Goal: Task Accomplishment & Management: Manage account settings

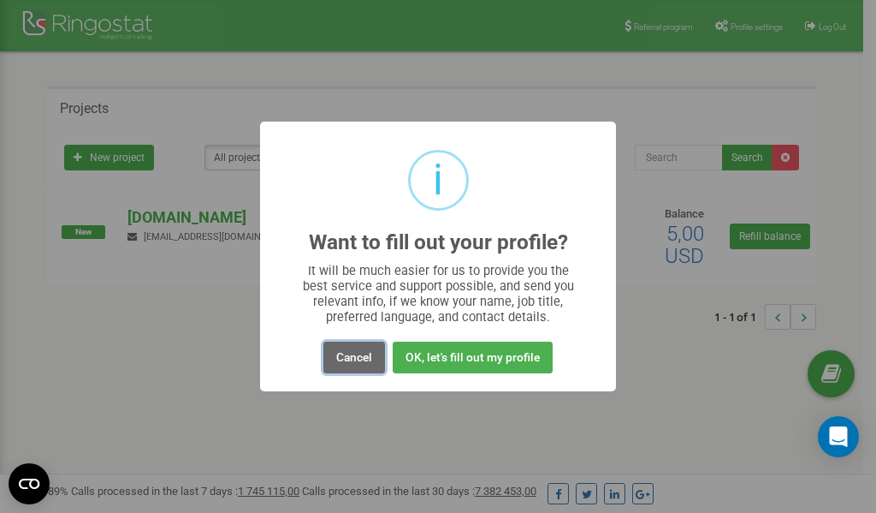
click at [355, 357] on button "Cancel" at bounding box center [355, 357] width 62 height 32
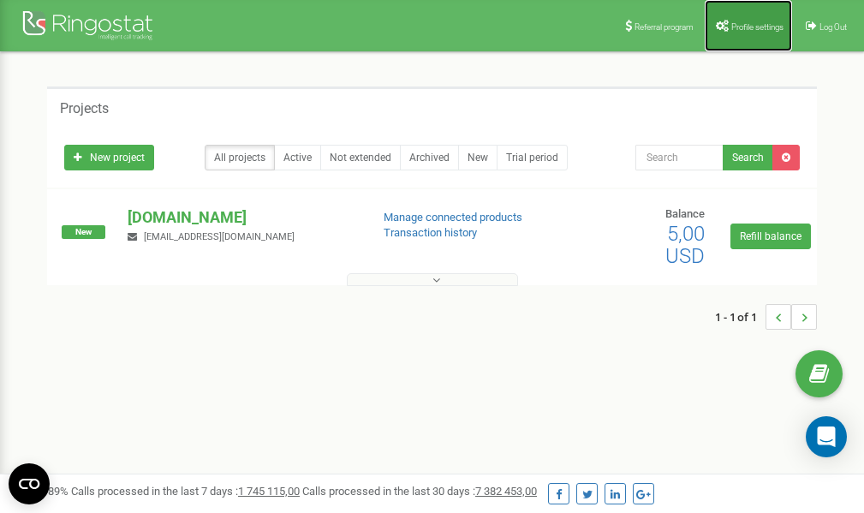
click at [756, 27] on span "Profile settings" at bounding box center [757, 26] width 52 height 9
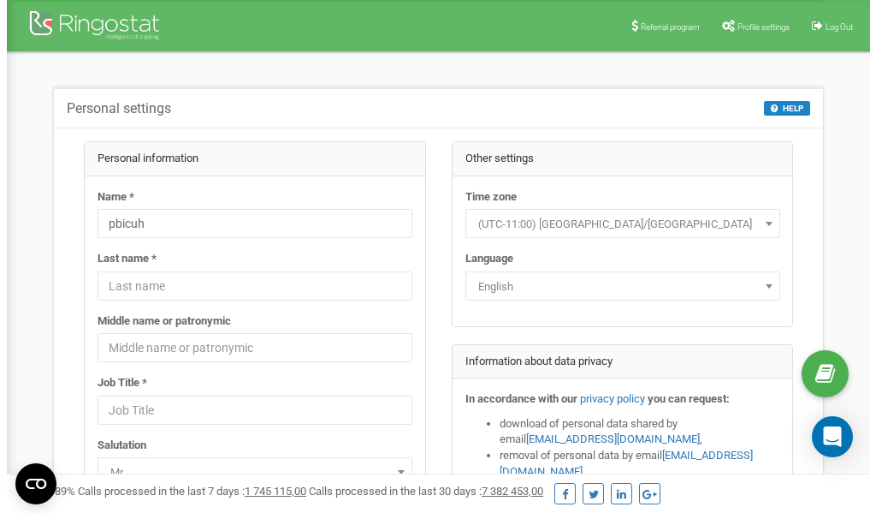
scroll to position [86, 0]
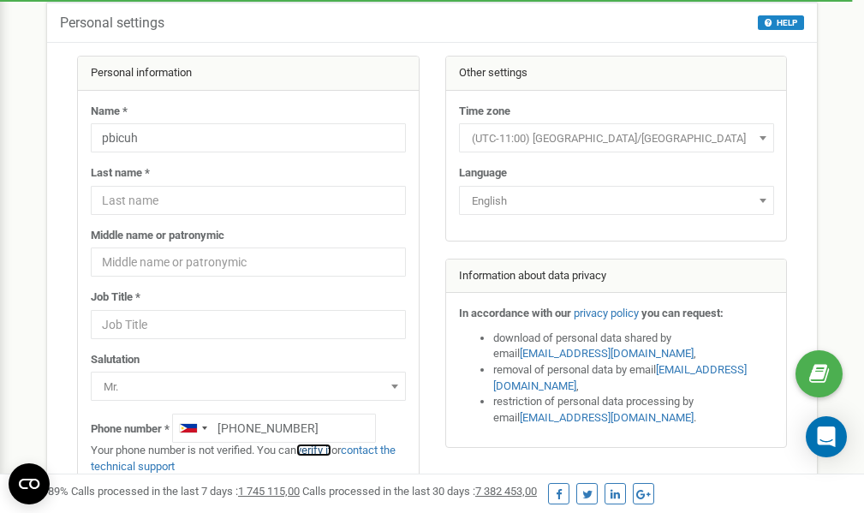
click at [314, 449] on link "verify it" at bounding box center [313, 449] width 35 height 13
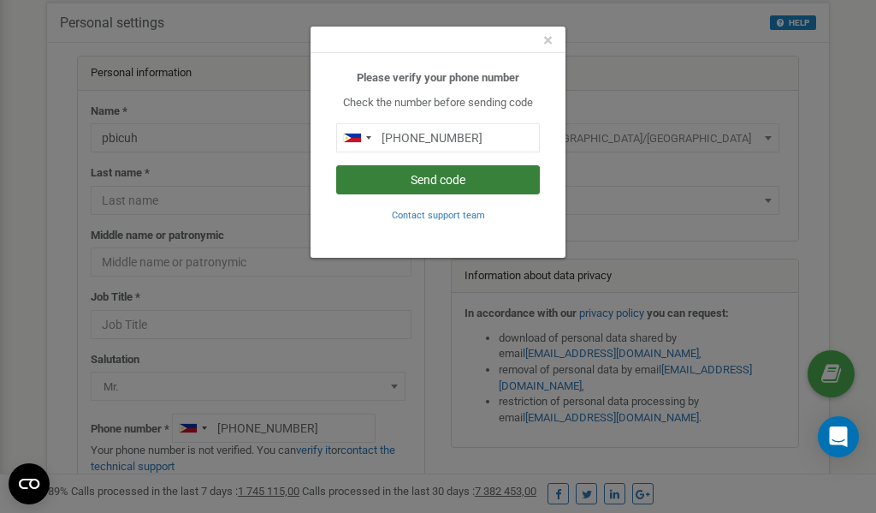
click at [439, 177] on button "Send code" at bounding box center [438, 179] width 204 height 29
